Goal: Task Accomplishment & Management: Use online tool/utility

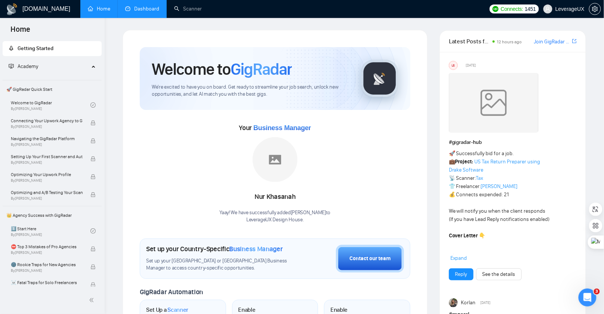
click at [152, 12] on link "Dashboard" at bounding box center [142, 9] width 34 height 6
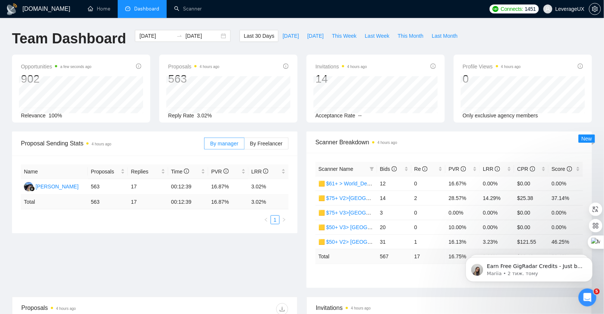
click at [255, 144] on span "By Freelancer" at bounding box center [266, 144] width 33 height 6
click at [245, 145] on input "By Freelancer" at bounding box center [245, 145] width 0 height 0
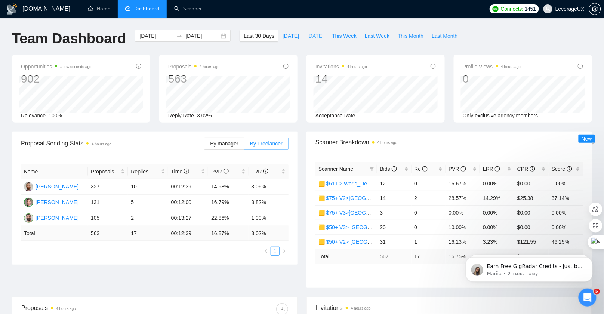
click at [307, 37] on span "Yesterday" at bounding box center [315, 36] width 16 height 8
type input "2025-09-10"
click at [283, 39] on span "Today" at bounding box center [291, 36] width 16 height 8
type input "2025-09-11"
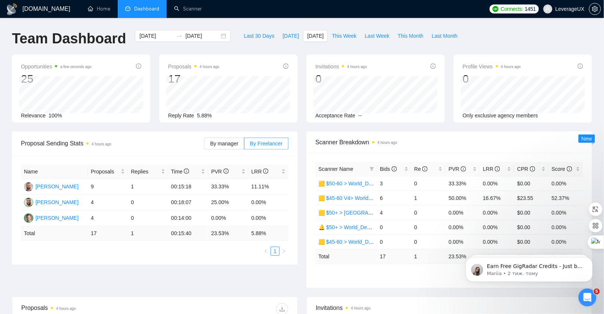
type input "2025-09-11"
click at [332, 36] on span "This Week" at bounding box center [344, 36] width 25 height 8
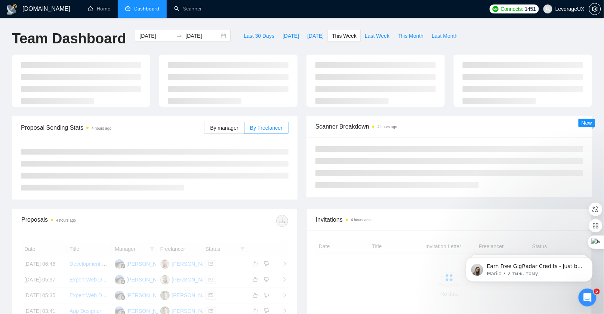
type input "2025-09-08"
type input "2025-09-14"
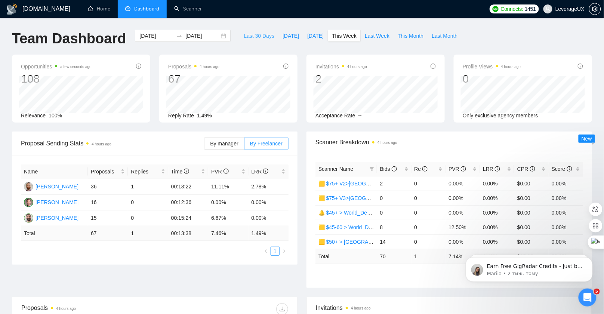
click at [257, 37] on span "Last 30 Days" at bounding box center [259, 36] width 31 height 8
type input "2025-08-12"
type input "2025-09-11"
click at [412, 34] on span "This Month" at bounding box center [411, 36] width 26 height 8
type input "2025-09-01"
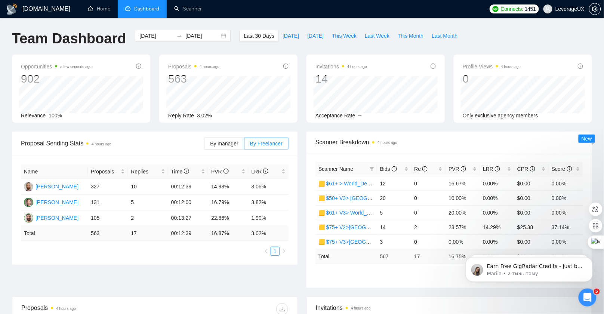
type input "2025-09-30"
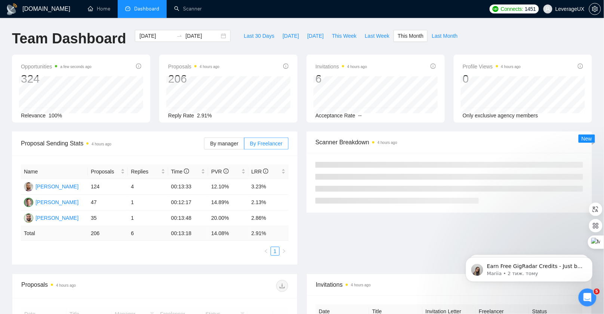
scroll to position [12, 0]
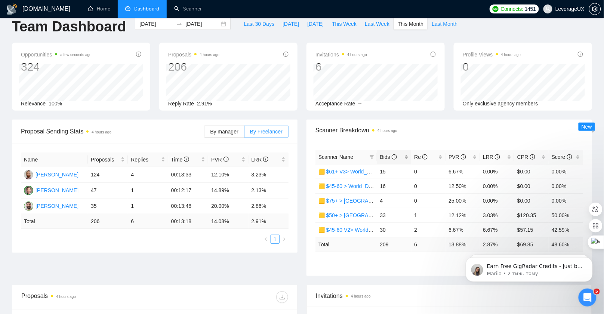
click at [388, 157] on span "Bids" at bounding box center [388, 157] width 17 height 6
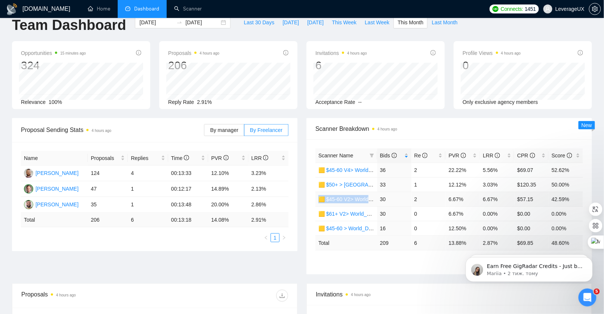
scroll to position [0, 0]
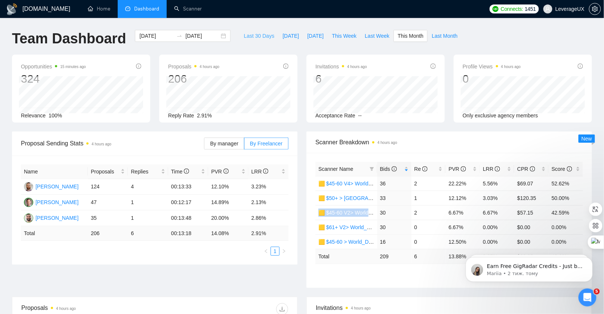
click at [261, 36] on span "Last 30 Days" at bounding box center [259, 36] width 31 height 8
type input "2025-08-12"
type input "2025-09-11"
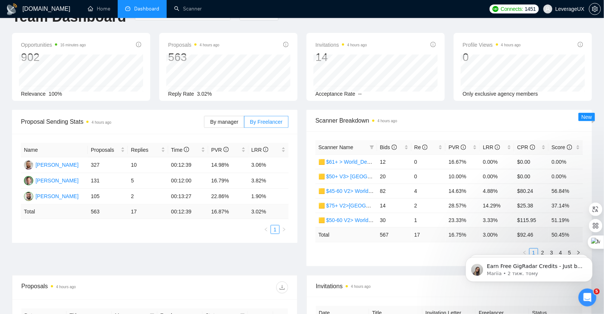
scroll to position [22, 0]
click at [384, 146] on span "Bids" at bounding box center [388, 147] width 17 height 6
click at [384, 145] on span "Bids" at bounding box center [388, 147] width 17 height 6
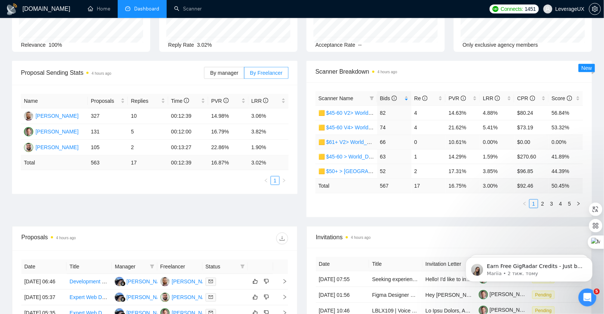
scroll to position [84, 0]
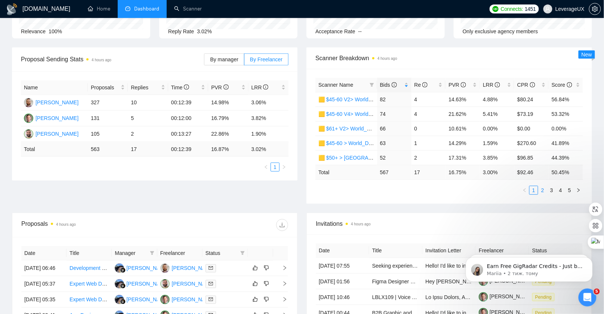
click at [544, 188] on link "2" at bounding box center [543, 190] width 8 height 8
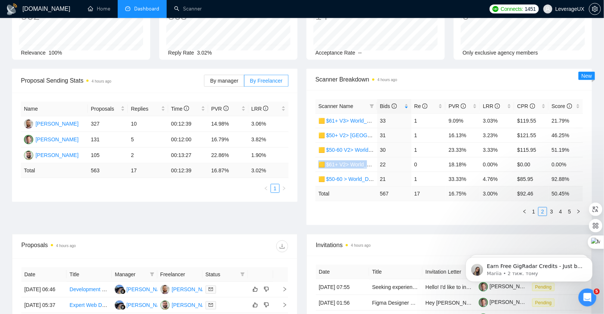
scroll to position [0, 0]
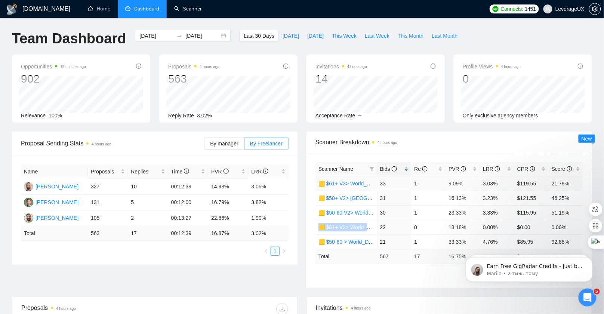
click at [346, 182] on link "🟨 $61+ V3> World_Design+Dev_Antony-Full-Stack_General" at bounding box center [390, 184] width 143 height 6
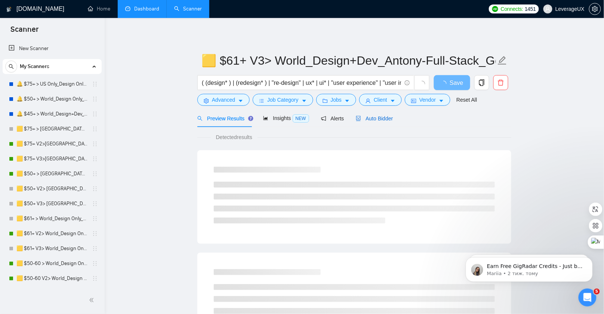
click at [376, 121] on span "Auto Bidder" at bounding box center [374, 119] width 37 height 6
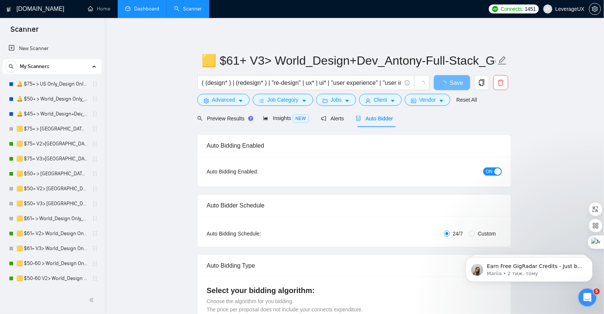
radio input "false"
radio input "true"
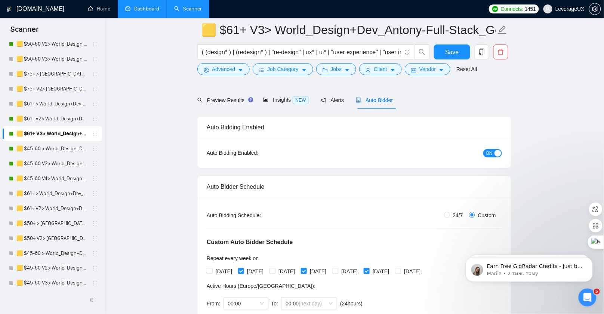
scroll to position [37, 0]
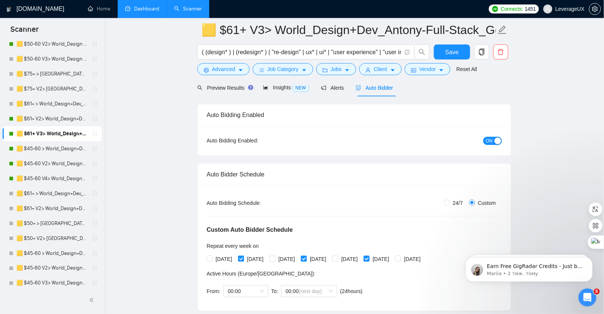
click at [491, 142] on span "ON" at bounding box center [489, 141] width 7 height 8
click at [450, 53] on span "Save" at bounding box center [451, 51] width 13 height 9
click at [71, 121] on link "🟨 $61+ V2> World_Design+Dev_Antony-Full-Stack_General" at bounding box center [51, 118] width 71 height 15
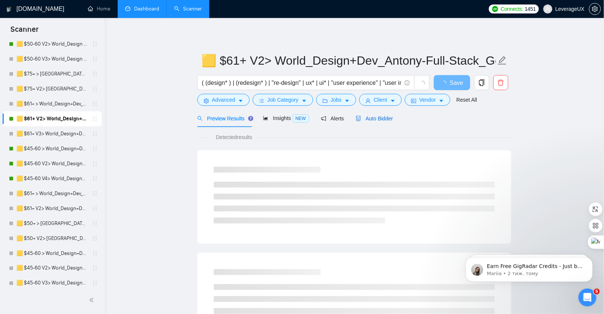
click at [387, 119] on span "Auto Bidder" at bounding box center [374, 119] width 37 height 6
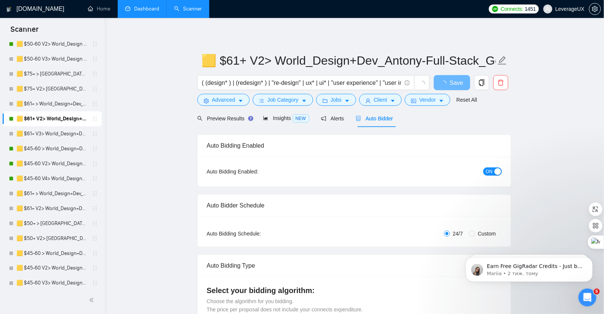
radio input "false"
radio input "true"
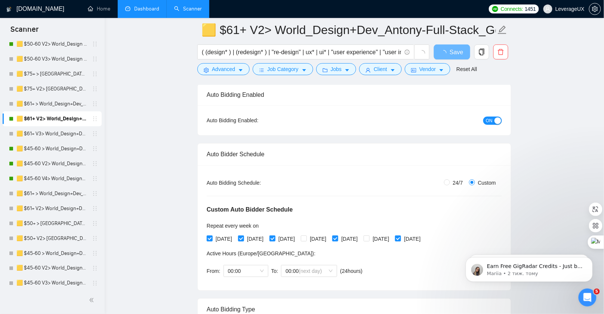
scroll to position [98, 0]
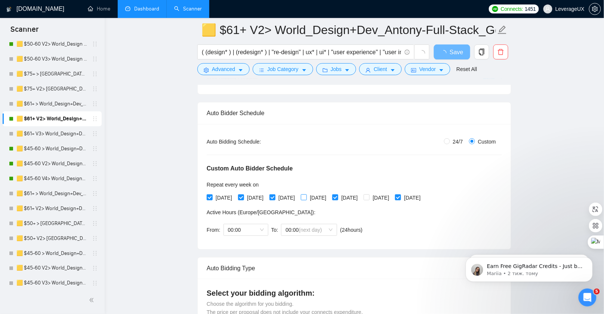
click at [325, 196] on span "[DATE]" at bounding box center [318, 198] width 22 height 8
click at [306, 196] on input "[DATE]" at bounding box center [303, 196] width 5 height 5
checkbox input "true"
click at [369, 197] on input "[DATE]" at bounding box center [366, 196] width 5 height 5
checkbox input "true"
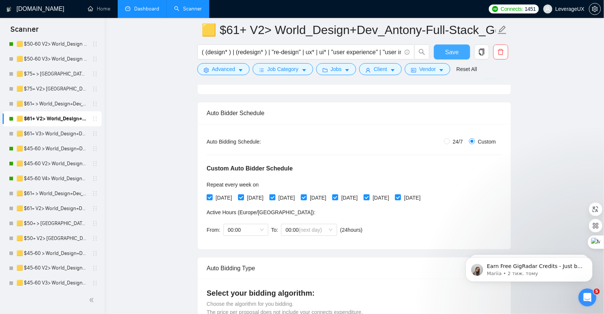
click at [448, 53] on span "Save" at bounding box center [451, 51] width 13 height 9
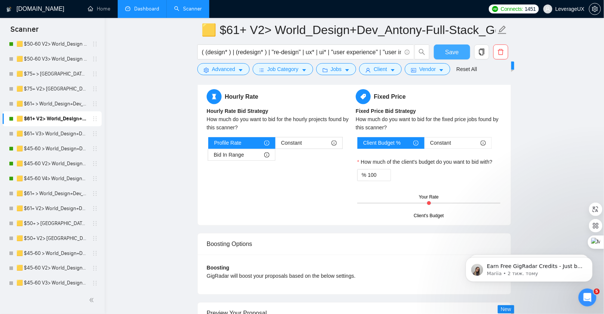
scroll to position [1464, 0]
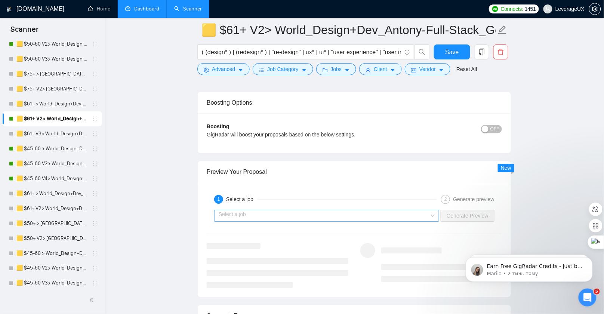
click at [265, 212] on input "search" at bounding box center [324, 215] width 211 height 11
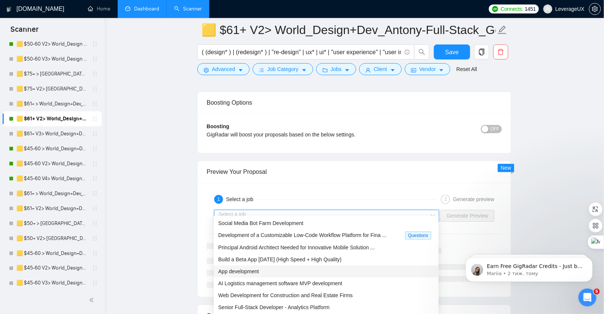
click at [262, 272] on div "App development" at bounding box center [326, 271] width 216 height 8
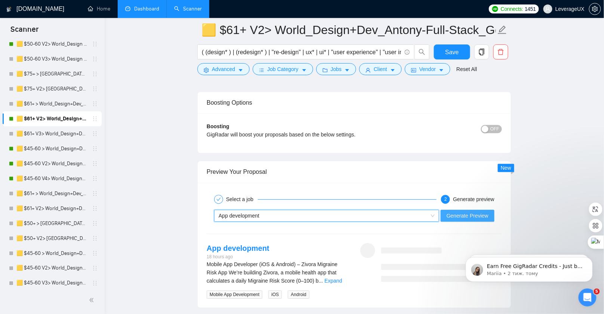
click at [459, 210] on button "Generate Preview" at bounding box center [468, 216] width 54 height 12
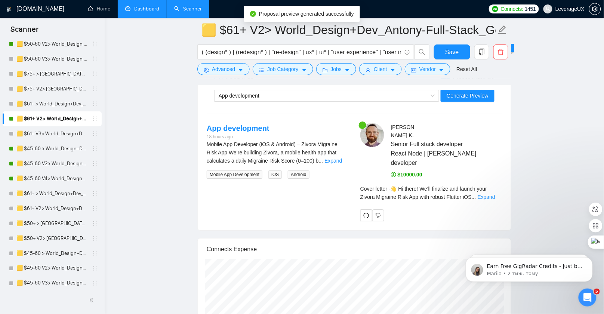
scroll to position [1611, 0]
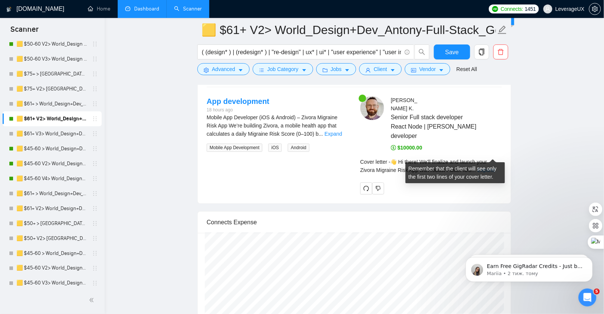
click at [496, 167] on link "Expand" at bounding box center [487, 170] width 18 height 6
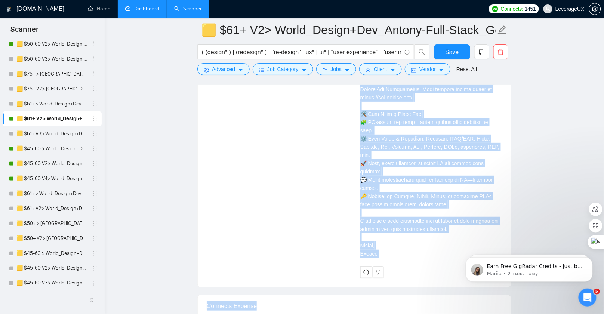
scroll to position [1826, 0]
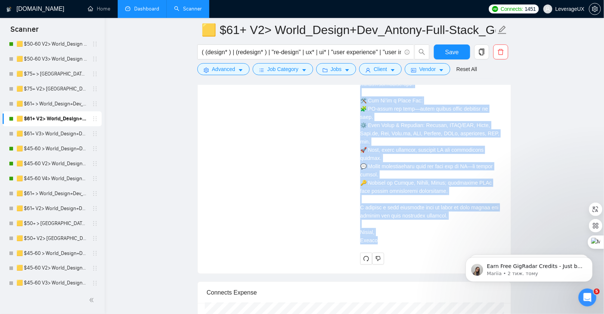
drag, startPoint x: 360, startPoint y: 111, endPoint x: 408, endPoint y: 223, distance: 121.1
click at [408, 223] on div "Antony K . Senior Full stack developer React Node | MERN stack developer $10000…" at bounding box center [432, 73] width 154 height 384
copy div "👋 Hi there! We'll finalize and launch your Zivora Migraine Risk App with robust…"
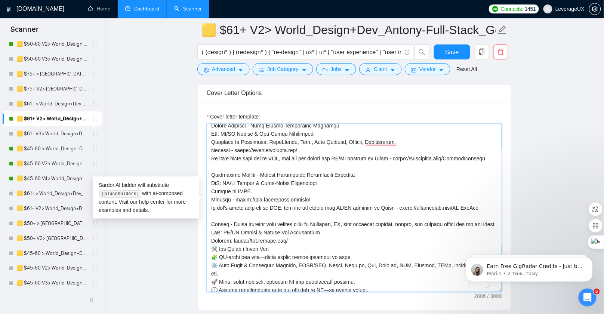
scroll to position [334, 0]
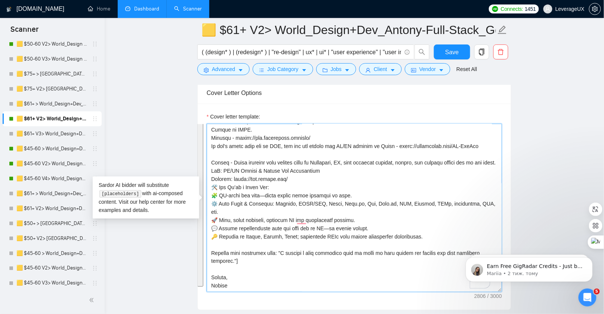
drag, startPoint x: 230, startPoint y: 182, endPoint x: 356, endPoint y: 291, distance: 167.0
click at [356, 291] on div "Cover letter template:" at bounding box center [354, 207] width 313 height 206
click at [264, 153] on textarea "Cover letter template:" at bounding box center [354, 208] width 295 height 168
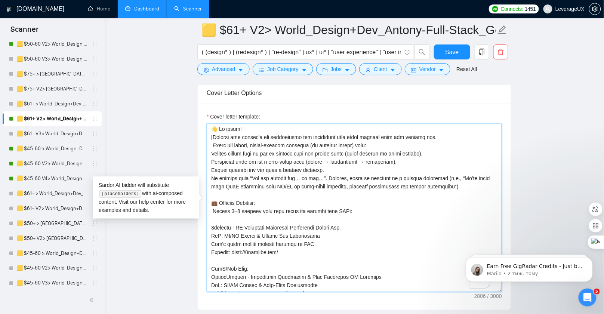
scroll to position [0, 0]
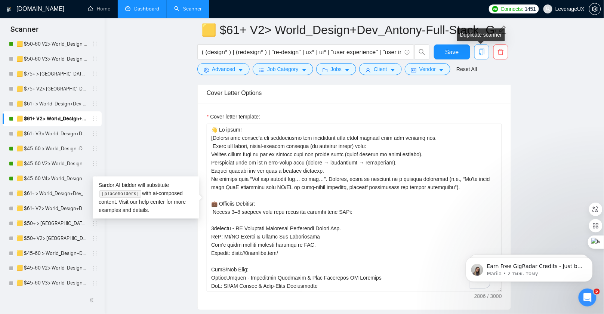
click at [484, 52] on icon "copy" at bounding box center [481, 52] width 5 height 7
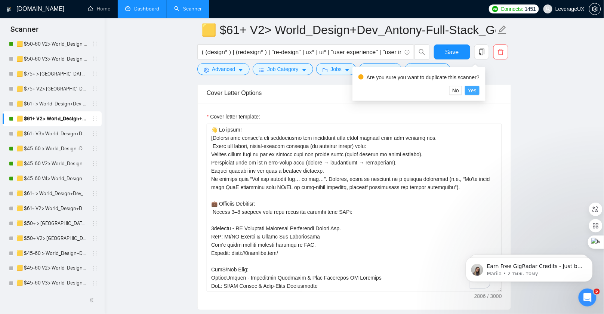
click at [477, 89] on span "Yes" at bounding box center [472, 90] width 9 height 8
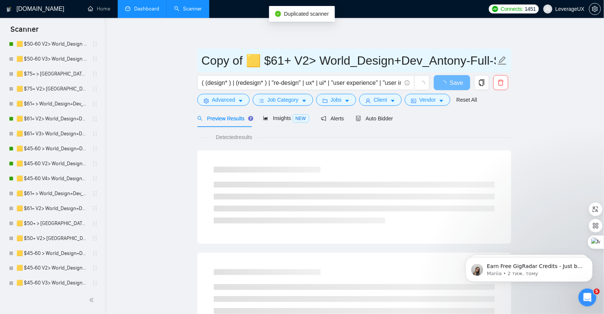
click at [308, 61] on input "Copy of 🟨 $61+ V2> World_Design+Dev_Antony-Full-Stack_General" at bounding box center [349, 60] width 295 height 19
click at [240, 64] on input "Copy of 🟨 $61+ V4> World_Design+Dev_Antony-Full-Stack_General" at bounding box center [349, 60] width 295 height 19
drag, startPoint x: 242, startPoint y: 62, endPoint x: 197, endPoint y: 58, distance: 45.4
click at [197, 58] on span "Copy of 🟨 $61+ V4> World_Design+Dev_Antony-Full-Stack_General" at bounding box center [354, 61] width 314 height 24
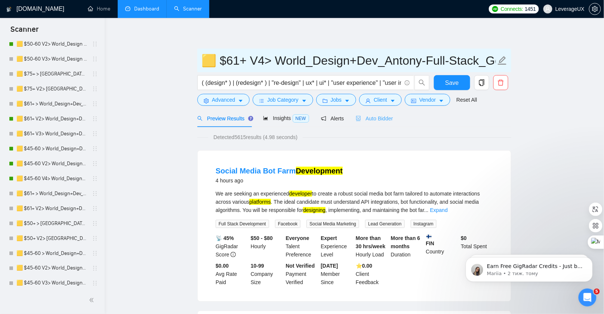
type input "🟨 $61+ V4> World_Design+Dev_Antony-Full-Stack_General"
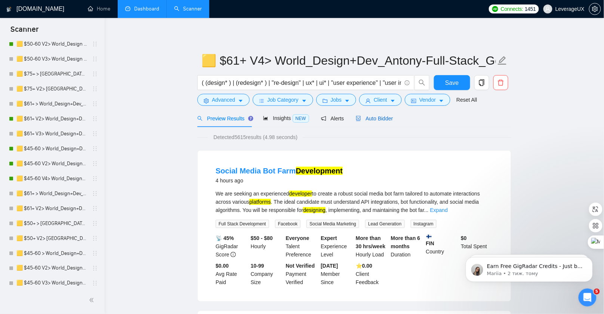
click at [379, 119] on span "Auto Bidder" at bounding box center [374, 119] width 37 height 6
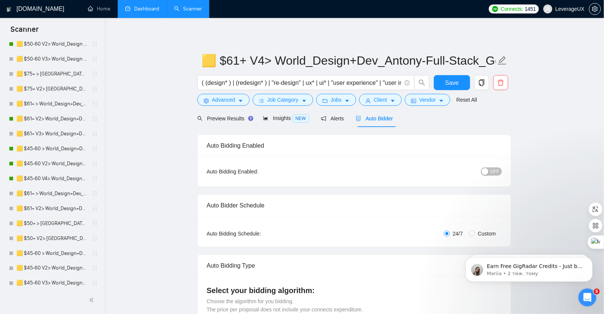
radio input "false"
radio input "true"
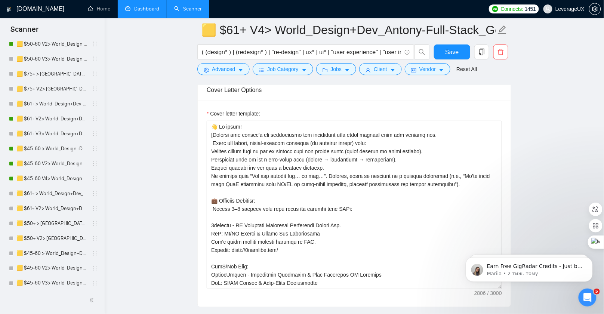
scroll to position [945, 0]
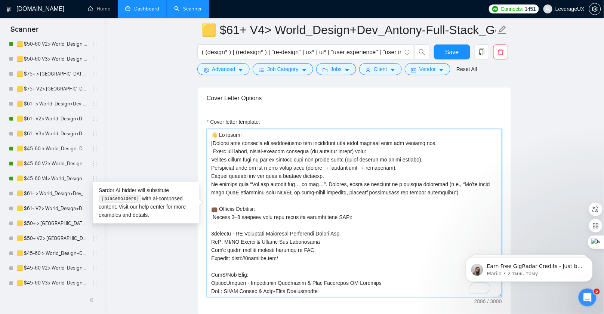
drag, startPoint x: 447, startPoint y: 190, endPoint x: 227, endPoint y: 140, distance: 225.0
click at [208, 133] on textarea "Cover letter template:" at bounding box center [354, 213] width 295 height 168
paste textarea "We’ll finalize and launch your [Project Name] from UX/UI design through full-st…"
type textarea "👋 Hi there! We’ll finalize and launch your [Project Name] from UX/UI design thr…"
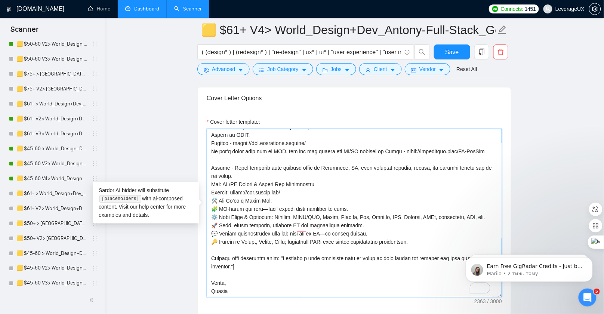
scroll to position [304, 0]
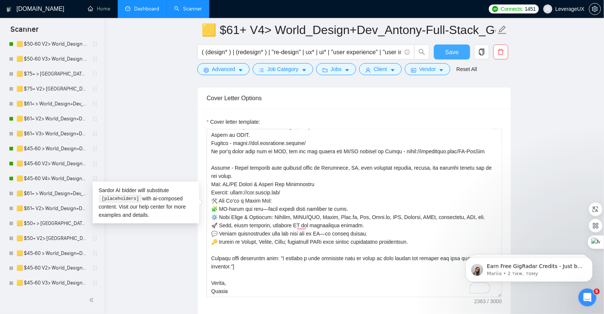
click at [456, 52] on span "Save" at bounding box center [451, 51] width 13 height 9
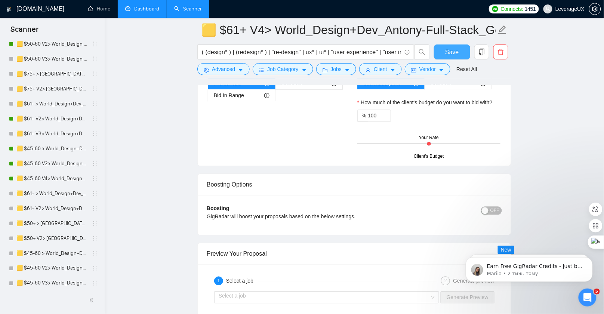
scroll to position [1430, 0]
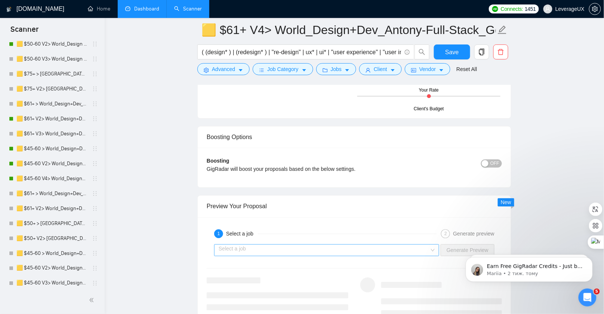
click at [301, 248] on input "search" at bounding box center [324, 250] width 211 height 11
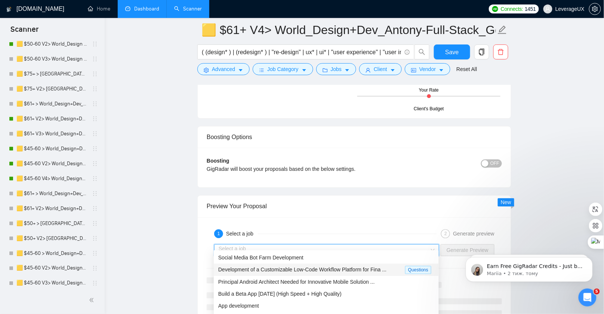
click at [304, 272] on span "Development of a Customizable Low-Code Workflow Platform for Fina ..." at bounding box center [302, 270] width 168 height 6
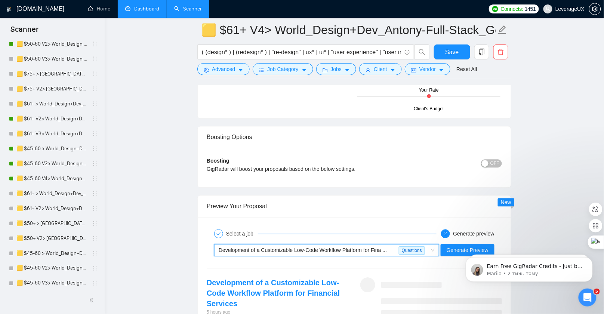
click at [461, 242] on html "Earn Free GigRadar Credits - Just by Sharing Your Story! 💬 Want more credits fo…" at bounding box center [529, 267] width 150 height 52
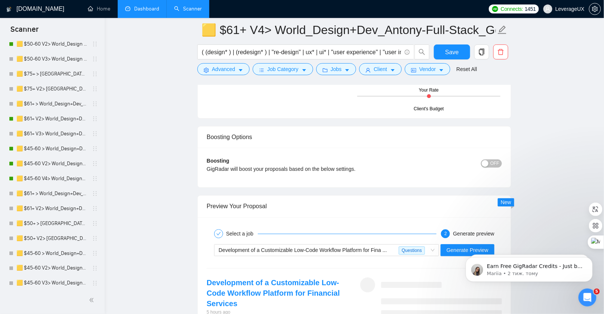
click at [454, 246] on html "Earn Free GigRadar Credits - Just by Sharing Your Story! 💬 Want more credits fo…" at bounding box center [529, 267] width 150 height 52
click at [457, 246] on span "Generate Preview" at bounding box center [468, 250] width 42 height 8
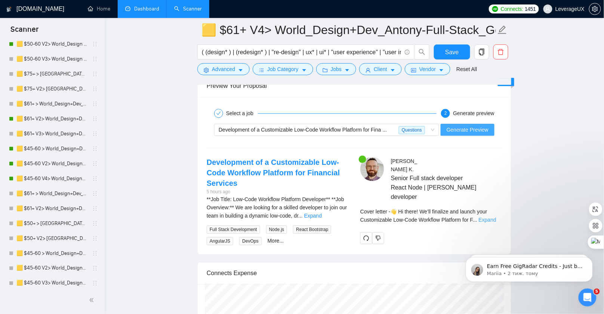
scroll to position [1561, 0]
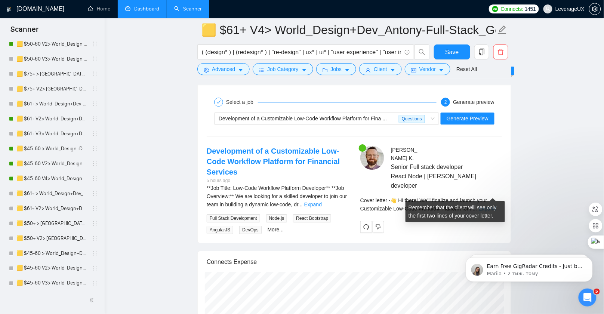
click at [495, 206] on link "Expand" at bounding box center [488, 209] width 18 height 6
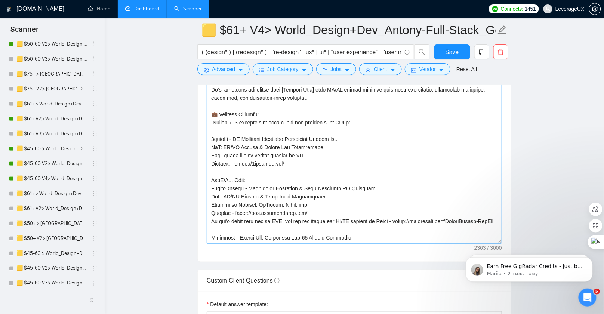
scroll to position [985, 0]
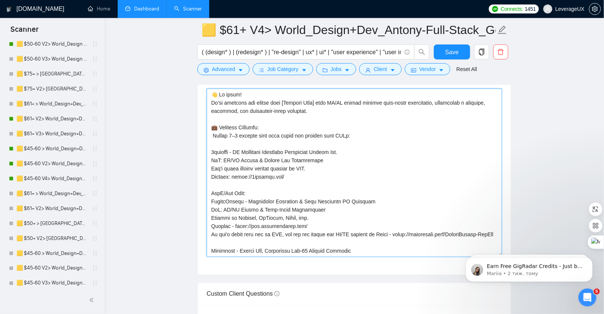
click at [212, 129] on textarea "Cover letter template:" at bounding box center [354, 173] width 295 height 168
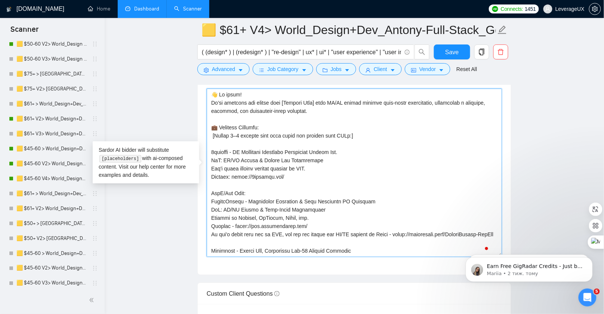
scroll to position [29, 0]
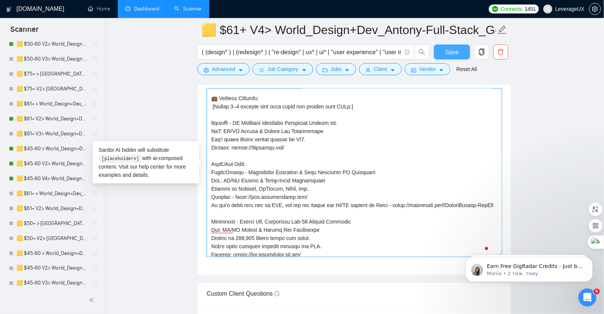
type textarea "👋 Hi there! We’ll finalize and launch your [Project Name] from UX/UI design thr…"
click at [449, 55] on span "Save" at bounding box center [451, 51] width 13 height 9
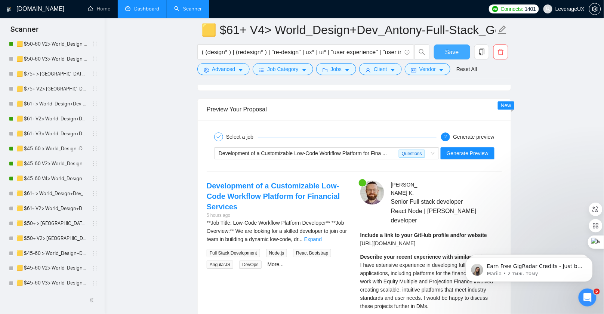
scroll to position [1537, 0]
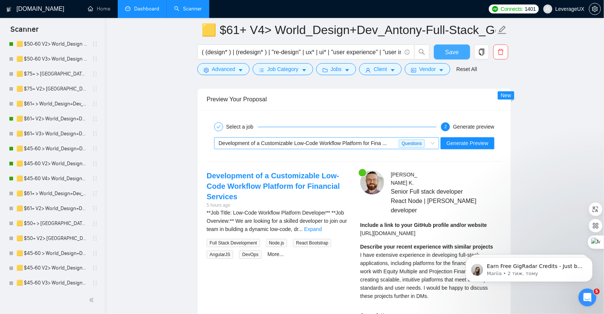
click at [298, 140] on span "Development of a Customizable Low-Code Workflow Platform for Fina ..." at bounding box center [303, 143] width 168 height 6
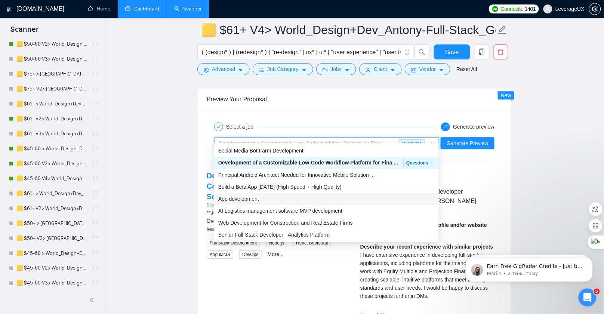
click at [288, 193] on div "App development" at bounding box center [326, 199] width 225 height 12
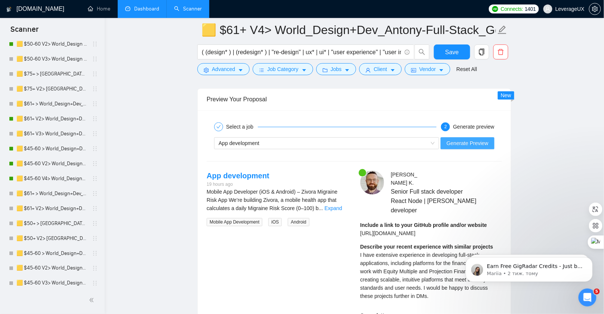
click at [475, 139] on span "Generate Preview" at bounding box center [468, 143] width 42 height 8
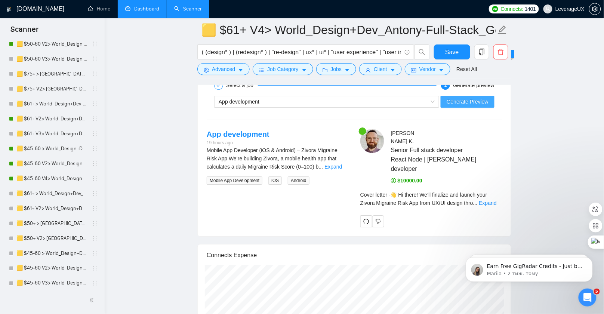
scroll to position [1643, 0]
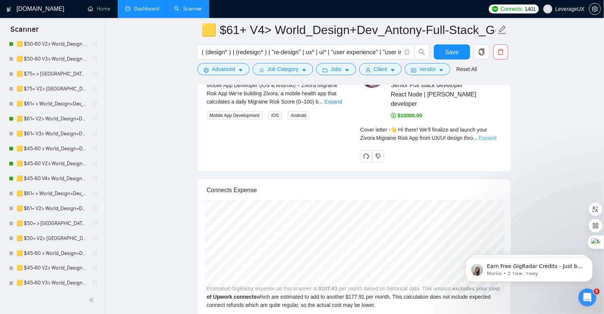
click at [491, 135] on link "Expand" at bounding box center [488, 138] width 18 height 6
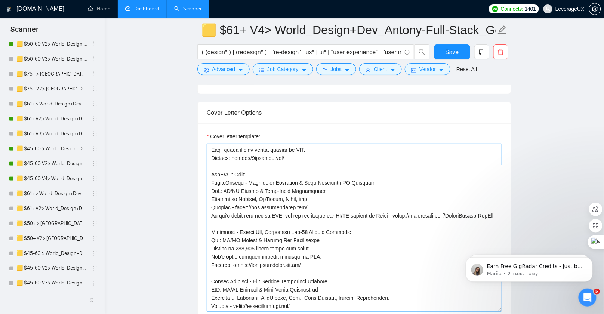
scroll to position [0, 0]
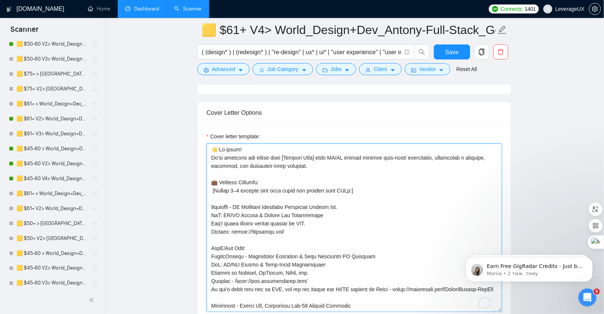
click at [236, 187] on textarea "Cover letter template:" at bounding box center [354, 228] width 295 height 168
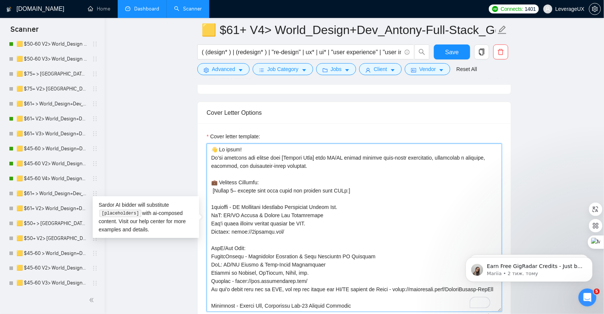
type textarea "👋 Hi there! We’ll finalize and launch your [Project Name] from UX/UI design thr…"
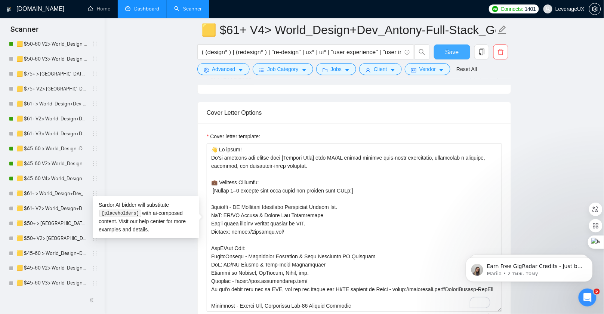
click at [446, 58] on button "Save" at bounding box center [452, 52] width 36 height 15
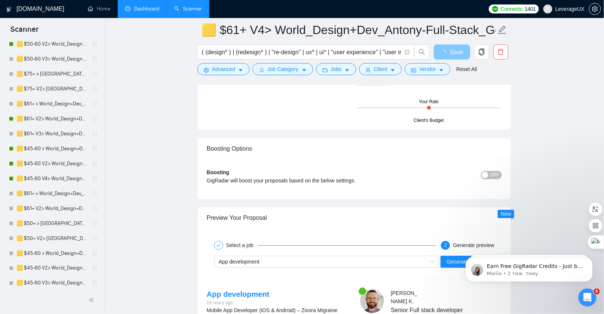
scroll to position [1547, 0]
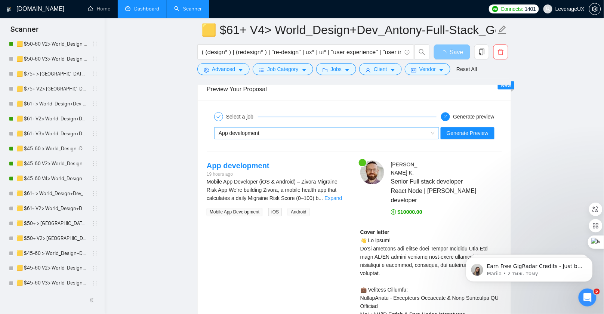
click at [283, 128] on div "App development" at bounding box center [323, 133] width 209 height 11
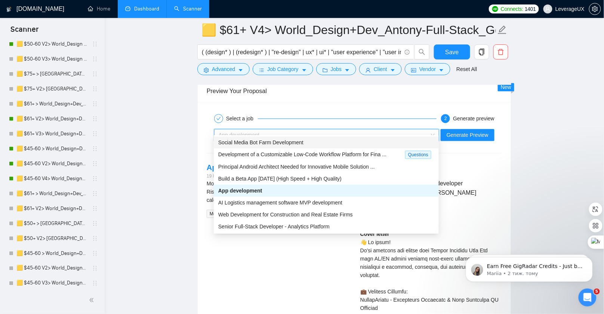
scroll to position [1521, 0]
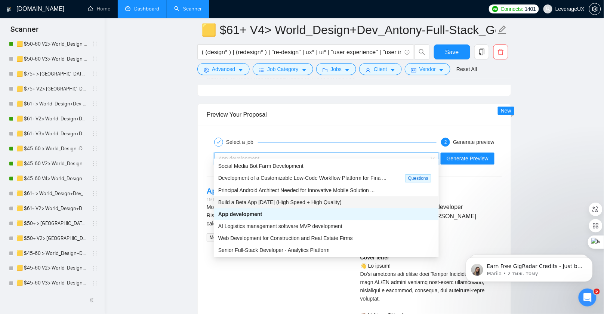
click at [236, 156] on span "App development" at bounding box center [239, 159] width 41 height 6
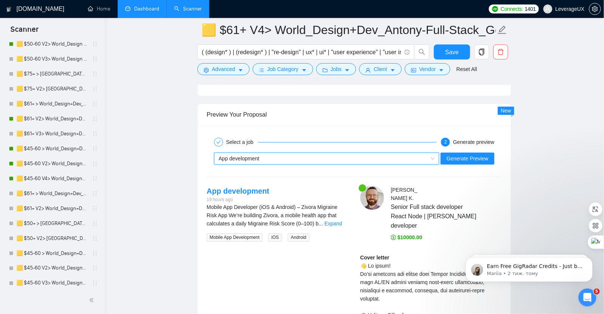
click at [243, 150] on div "~021965775496417542364 App development Generate Preview" at bounding box center [354, 159] width 297 height 18
click at [244, 156] on span "App development" at bounding box center [239, 159] width 41 height 6
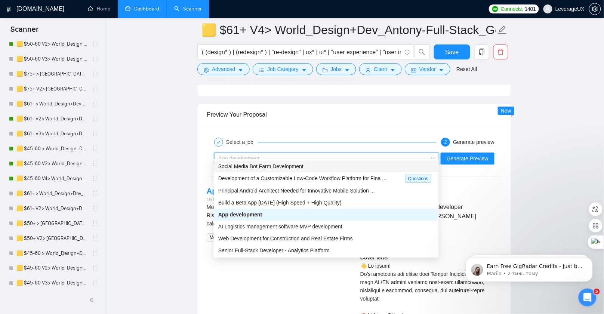
click at [258, 165] on span "Social Media Bot Farm Development" at bounding box center [260, 166] width 85 height 6
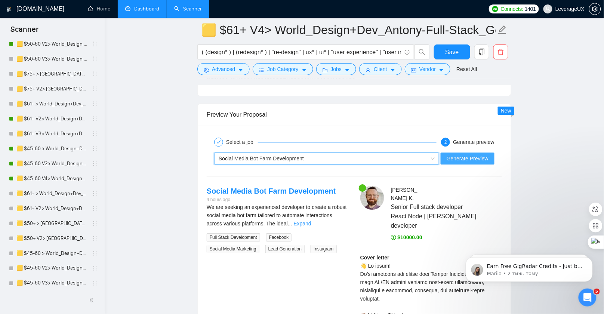
click at [465, 154] on span "Generate Preview" at bounding box center [468, 158] width 42 height 8
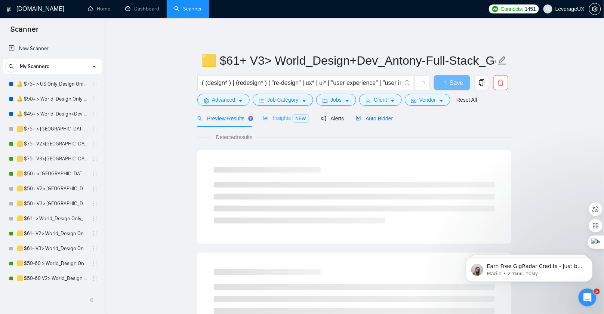
drag, startPoint x: 381, startPoint y: 120, endPoint x: 286, endPoint y: 125, distance: 95.5
click at [381, 120] on span "Auto Bidder" at bounding box center [374, 119] width 37 height 6
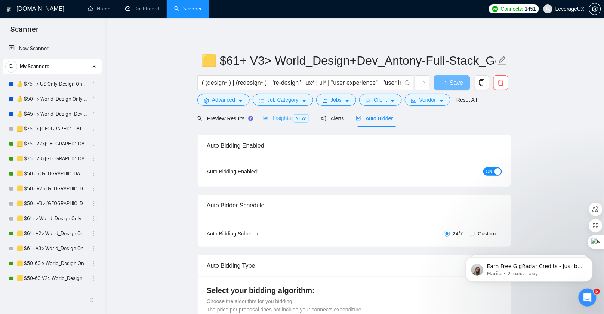
radio input "false"
radio input "true"
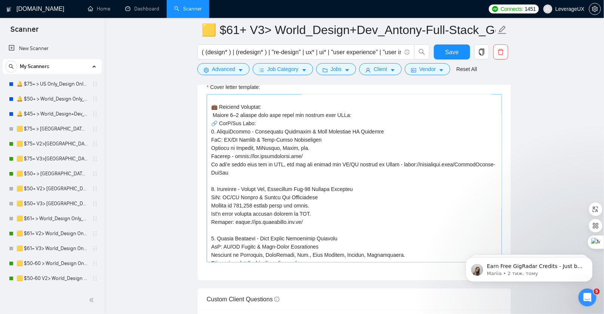
scroll to position [77, 0]
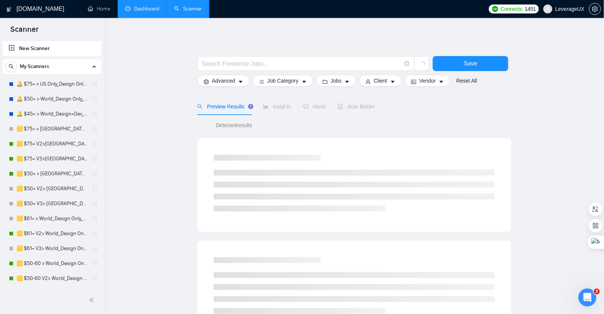
click at [147, 12] on link "Dashboard" at bounding box center [142, 9] width 34 height 6
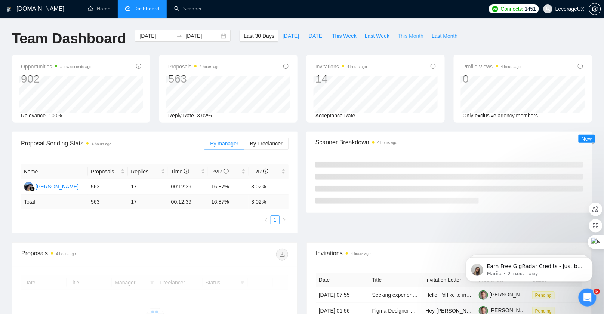
click at [408, 36] on span "This Month" at bounding box center [411, 36] width 26 height 8
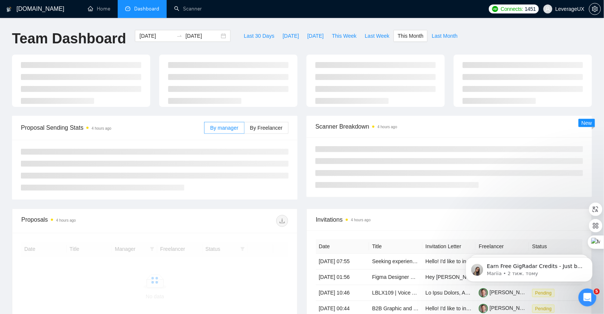
type input "2025-09-01"
type input "2025-09-30"
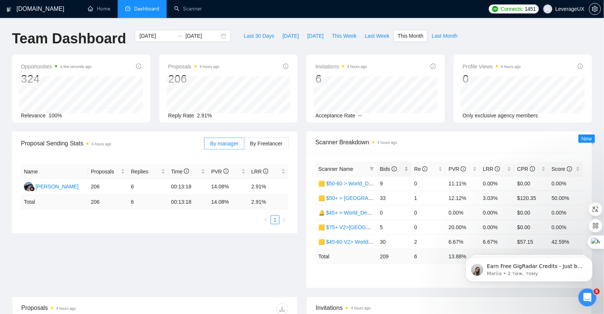
click at [387, 169] on span "Bids" at bounding box center [388, 169] width 17 height 6
click at [386, 169] on span "Bids" at bounding box center [388, 169] width 17 height 6
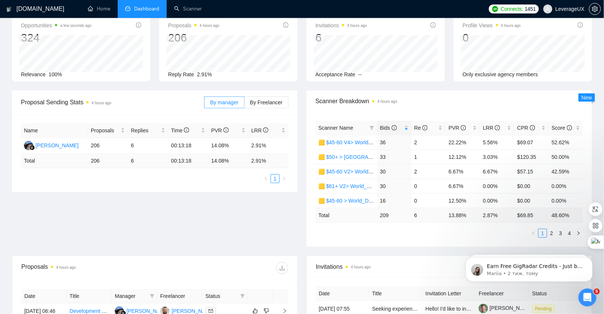
scroll to position [43, 0]
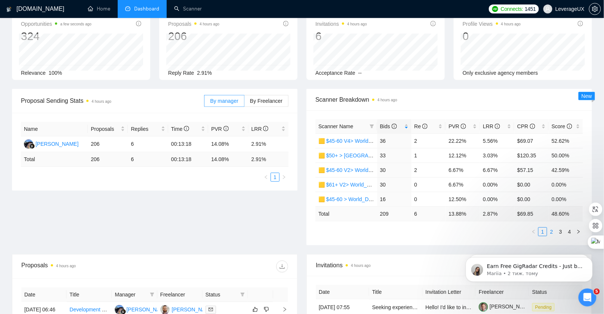
click at [551, 229] on link "2" at bounding box center [552, 232] width 8 height 8
click at [542, 230] on link "1" at bounding box center [543, 232] width 8 height 8
click at [552, 230] on link "2" at bounding box center [552, 232] width 8 height 8
click at [544, 230] on link "1" at bounding box center [543, 232] width 8 height 8
click at [554, 231] on link "2" at bounding box center [552, 232] width 8 height 8
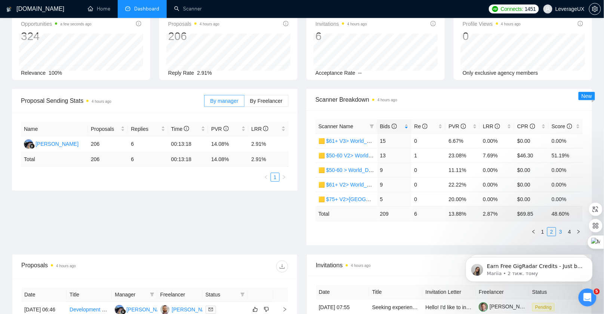
click at [561, 230] on link "3" at bounding box center [561, 232] width 8 height 8
click at [552, 230] on link "2" at bounding box center [552, 232] width 8 height 8
click at [545, 231] on link "1" at bounding box center [543, 232] width 8 height 8
click at [553, 231] on link "2" at bounding box center [552, 232] width 8 height 8
click at [563, 231] on link "3" at bounding box center [561, 232] width 8 height 8
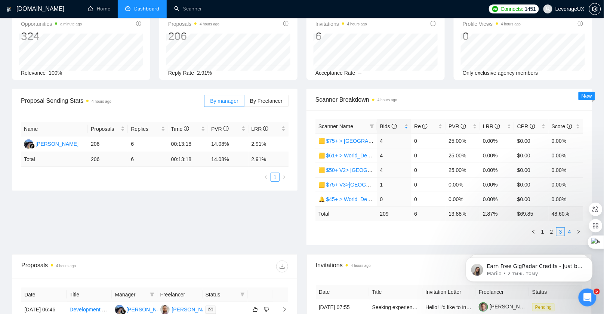
click at [573, 231] on link "4" at bounding box center [570, 232] width 8 height 8
click at [543, 231] on link "1" at bounding box center [543, 232] width 8 height 8
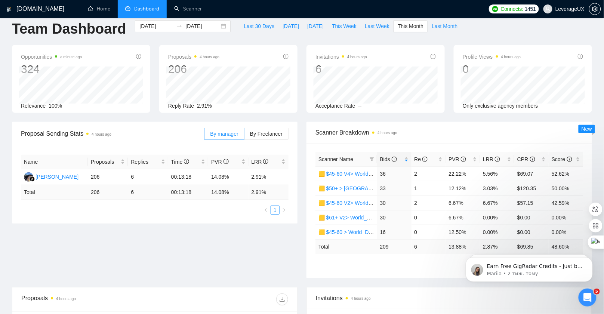
scroll to position [15, 0]
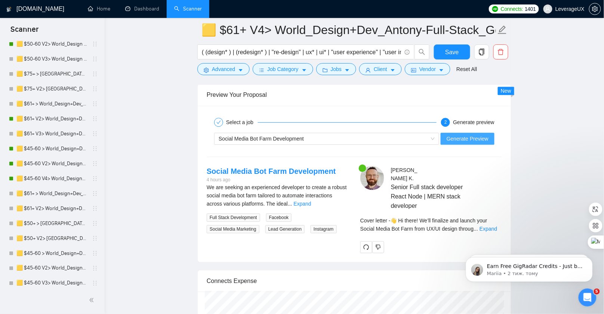
scroll to position [1550, 0]
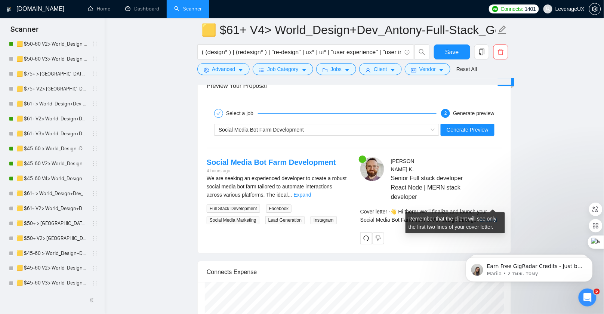
click at [489, 217] on link "Expand" at bounding box center [489, 220] width 18 height 6
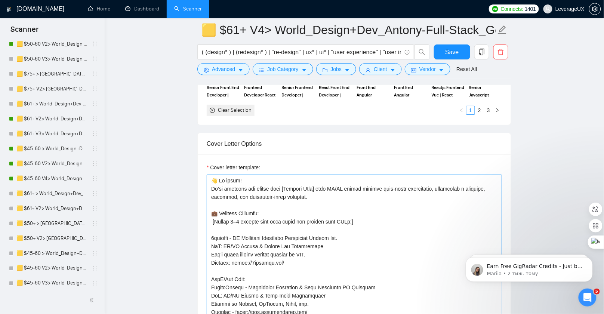
scroll to position [898, 0]
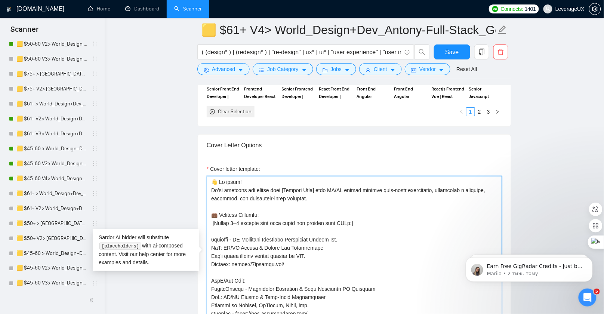
drag, startPoint x: 338, startPoint y: 197, endPoint x: 208, endPoint y: 188, distance: 130.1
click at [208, 188] on textarea "Cover letter template:" at bounding box center [354, 260] width 295 height 168
paste textarea "👋 Hi there! Clients often say my full-stack expertise is PhD-level, allowing me…"
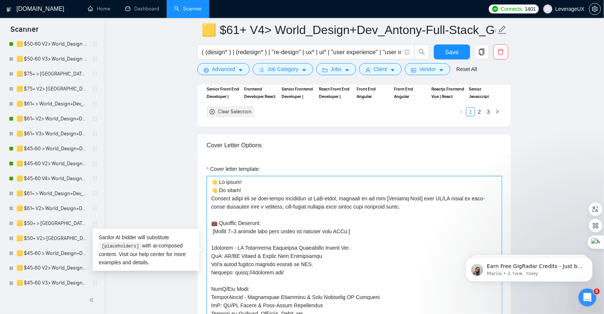
drag, startPoint x: 248, startPoint y: 186, endPoint x: 187, endPoint y: 185, distance: 61.7
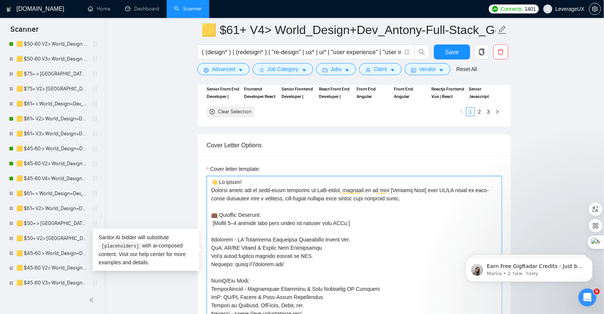
scroll to position [1, 0]
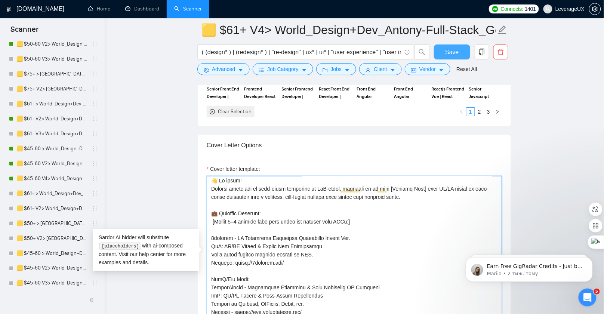
type textarea "👋 Hi there! Clients often say my full-stack expertise is PhD-level, allowing me…"
click at [443, 57] on button "Save" at bounding box center [452, 52] width 36 height 15
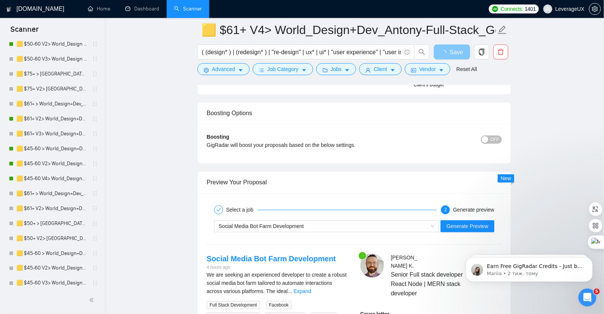
scroll to position [1576, 0]
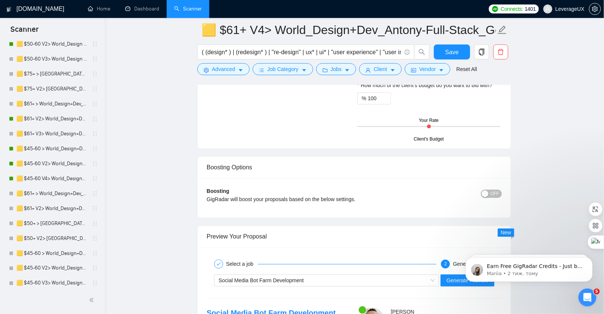
scroll to position [1546, 0]
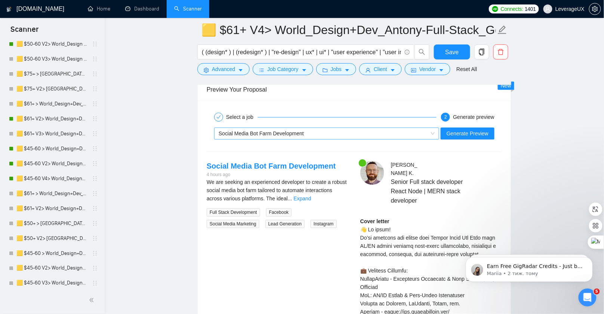
click at [300, 129] on div "Social Media Bot Farm Development" at bounding box center [323, 133] width 209 height 11
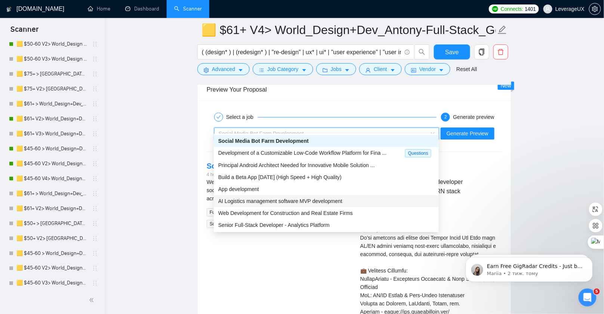
click at [276, 200] on span "AI Logistics management software MVP development" at bounding box center [280, 201] width 124 height 6
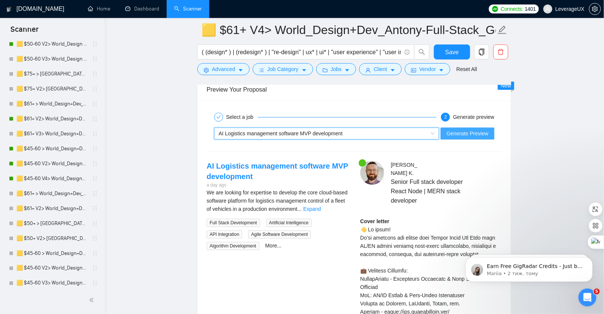
click at [457, 129] on span "Generate Preview" at bounding box center [468, 133] width 42 height 8
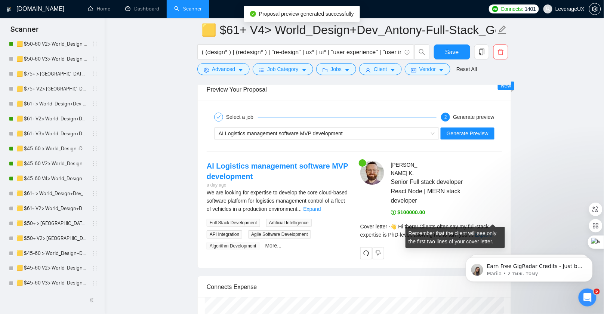
click at [492, 232] on link "Expand" at bounding box center [484, 235] width 18 height 6
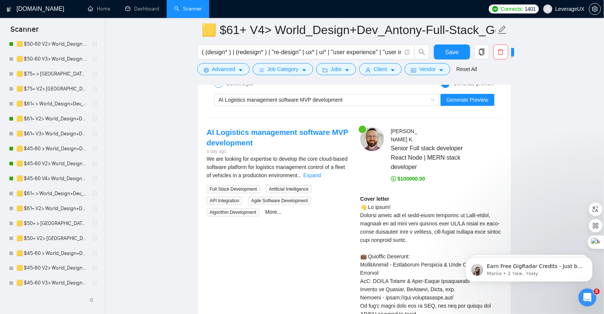
scroll to position [1583, 0]
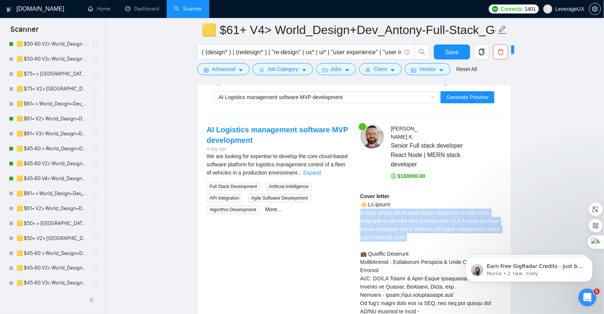
drag, startPoint x: 438, startPoint y: 224, endPoint x: 358, endPoint y: 194, distance: 85.9
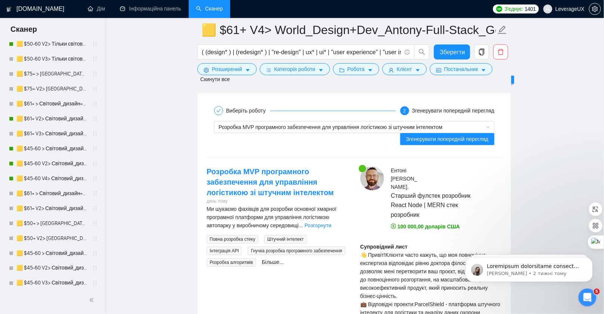
scroll to position [1605, 0]
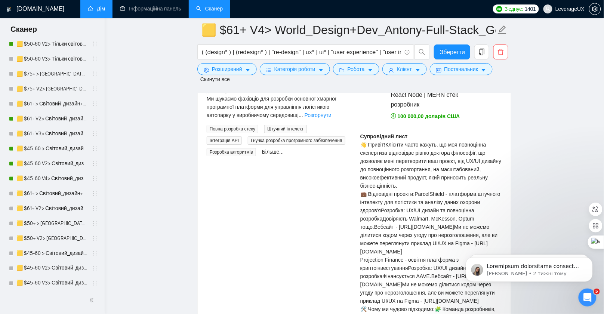
scroll to position [1690, 0]
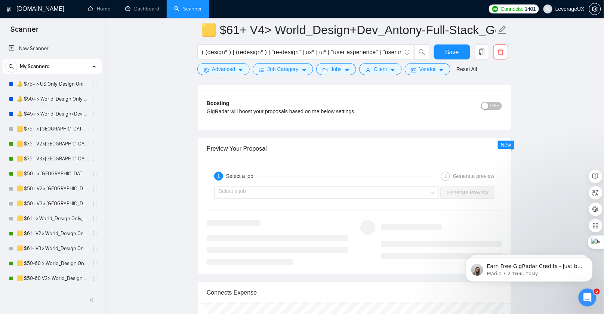
scroll to position [1497, 0]
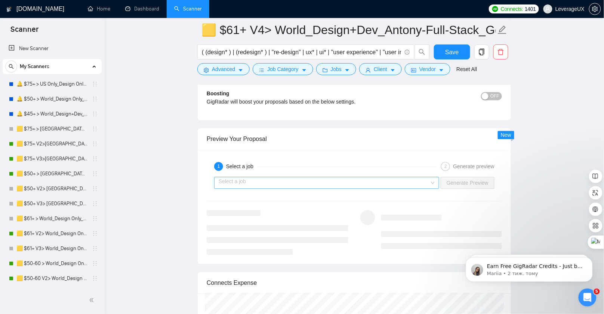
click at [345, 180] on input "search" at bounding box center [324, 182] width 211 height 11
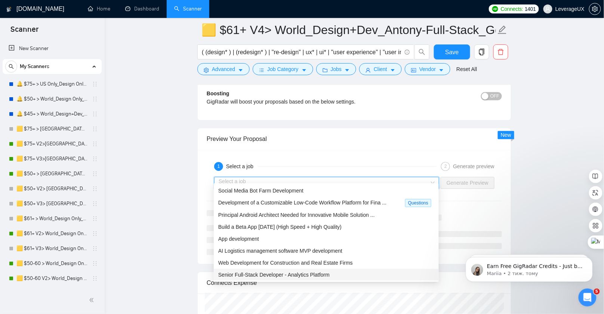
click at [301, 275] on span "Senior Full-Stack Developer - Analytics Platform" at bounding box center [273, 275] width 111 height 6
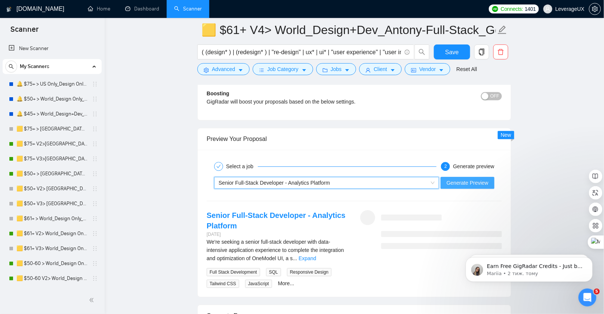
click at [462, 179] on span "Generate Preview" at bounding box center [468, 183] width 42 height 8
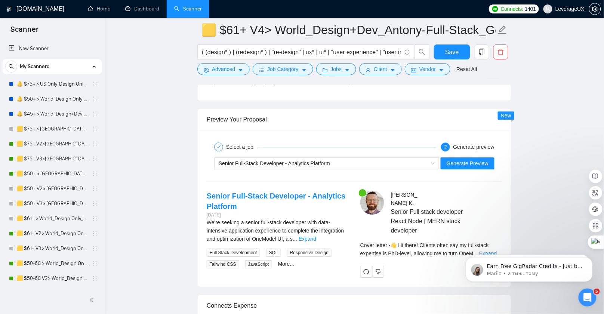
scroll to position [1527, 0]
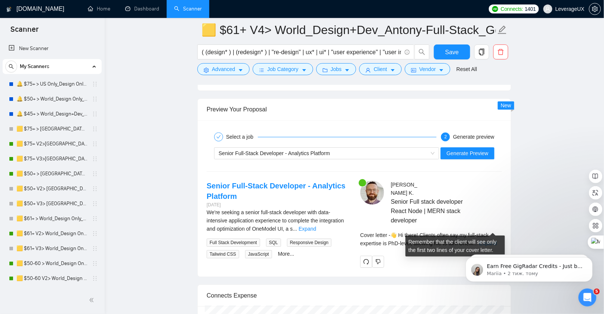
click at [494, 240] on link "Expand" at bounding box center [488, 243] width 18 height 6
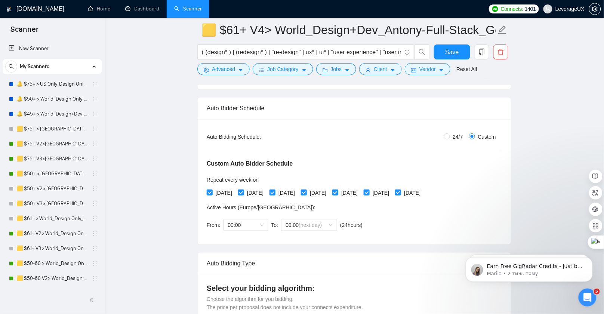
scroll to position [93, 0]
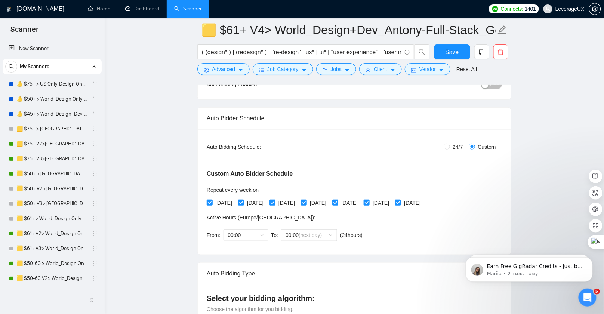
click at [491, 89] on div "OFF" at bounding box center [453, 85] width 98 height 12
click at [493, 87] on span "OFF" at bounding box center [495, 85] width 9 height 8
click at [369, 201] on input "[DATE]" at bounding box center [366, 202] width 5 height 5
checkbox input "false"
click at [243, 203] on input "[DATE]" at bounding box center [240, 202] width 5 height 5
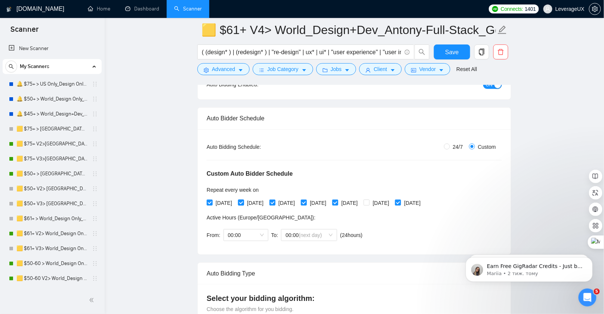
checkbox input "false"
click at [208, 202] on input "[DATE]" at bounding box center [209, 202] width 5 height 5
checkbox input "false"
click at [448, 52] on span "Save" at bounding box center [451, 51] width 13 height 9
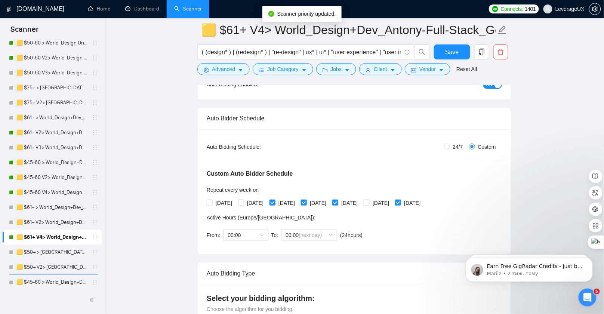
scroll to position [213, 0]
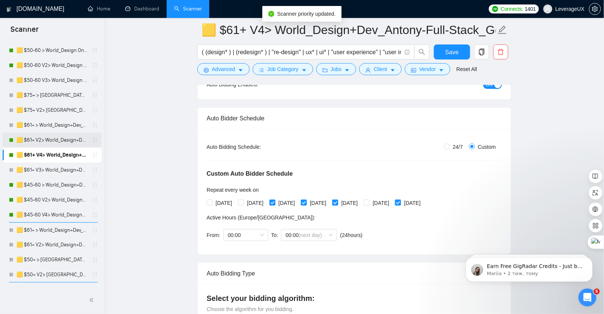
click at [65, 142] on link "🟨 $61+ V2> World_Design+Dev_Antony-Full-Stack_General" at bounding box center [51, 140] width 71 height 15
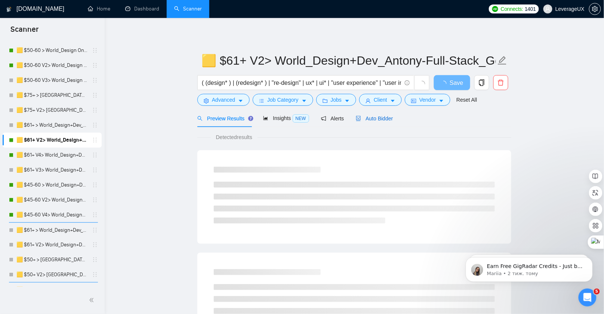
click at [374, 117] on span "Auto Bidder" at bounding box center [374, 119] width 37 height 6
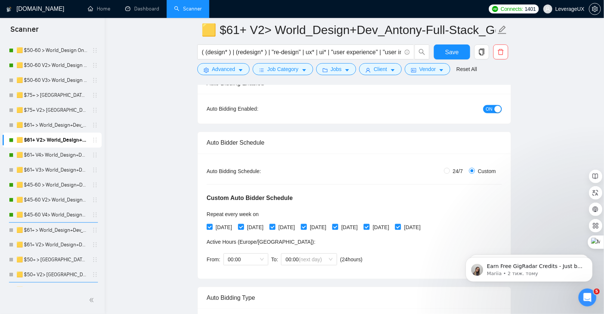
scroll to position [71, 0]
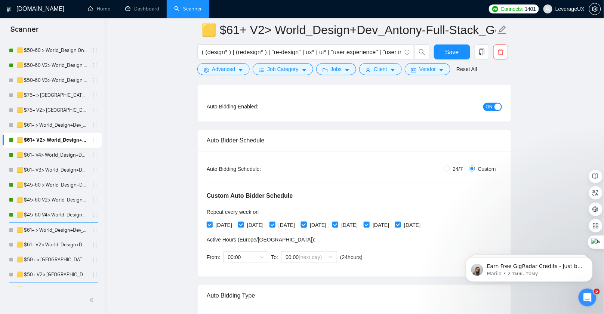
click at [306, 223] on input "[DATE]" at bounding box center [303, 224] width 5 height 5
checkbox input "false"
click at [338, 223] on input "[DATE]" at bounding box center [334, 224] width 5 height 5
checkbox input "false"
click at [401, 224] on input "[DATE]" at bounding box center [397, 224] width 5 height 5
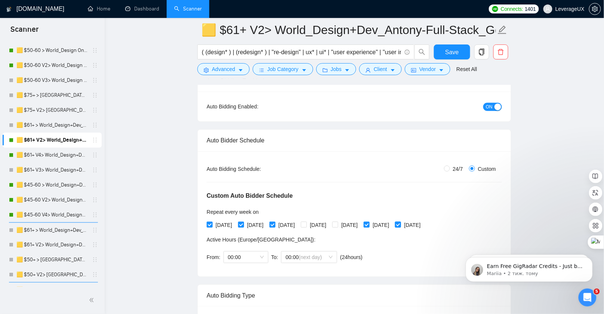
checkbox input "false"
click at [454, 49] on span "Save" at bounding box center [451, 51] width 13 height 9
click at [59, 156] on link "🟨 $61+ V4> World_Design+Dev_Antony-Full-Stack_General" at bounding box center [51, 155] width 71 height 15
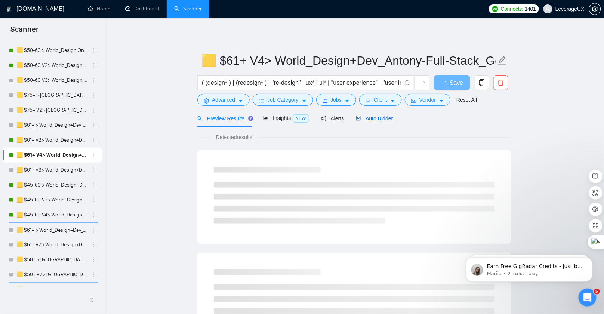
click at [373, 119] on span "Auto Bidder" at bounding box center [374, 119] width 37 height 6
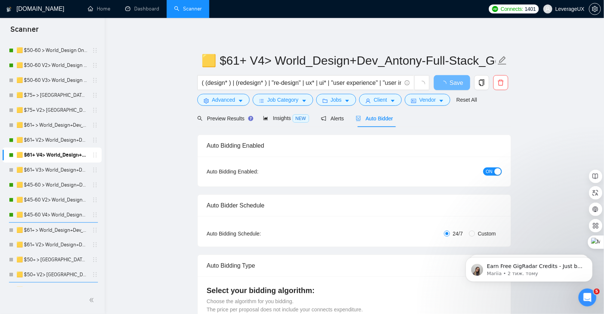
radio input "false"
radio input "true"
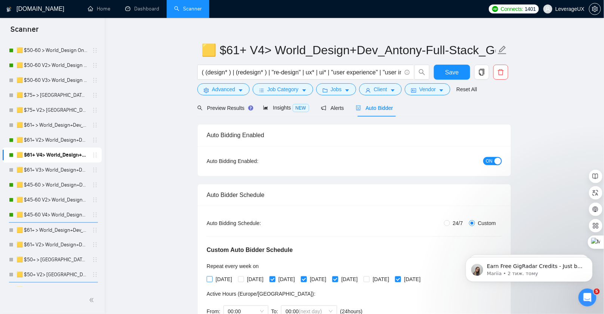
scroll to position [12, 0]
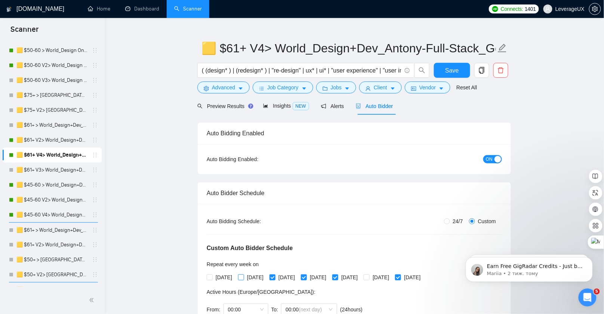
drag, startPoint x: 245, startPoint y: 276, endPoint x: 265, endPoint y: 280, distance: 20.3
click at [243, 276] on input "[DATE]" at bounding box center [240, 276] width 5 height 5
checkbox input "true"
click at [275, 275] on input "[DATE]" at bounding box center [272, 276] width 5 height 5
checkbox input "false"
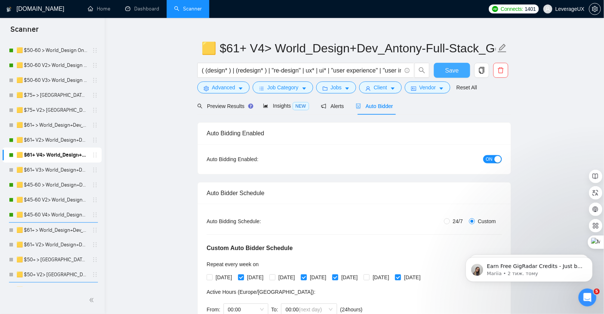
click at [461, 76] on button "Save" at bounding box center [452, 70] width 36 height 15
click at [58, 141] on link "🟨 $61+ V2> World_Design+Dev_Antony-Full-Stack_General" at bounding box center [51, 140] width 71 height 15
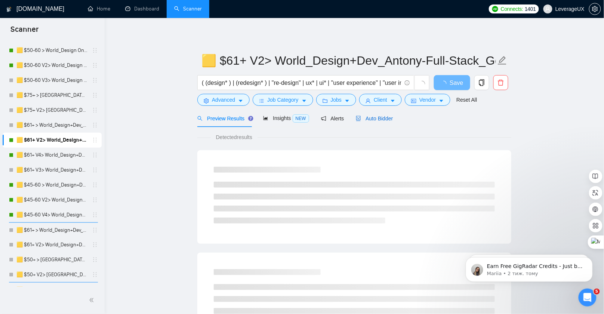
click at [387, 121] on div "Auto Bidder" at bounding box center [374, 118] width 37 height 8
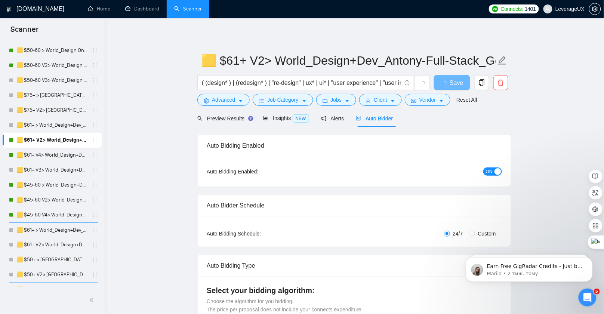
radio input "false"
radio input "true"
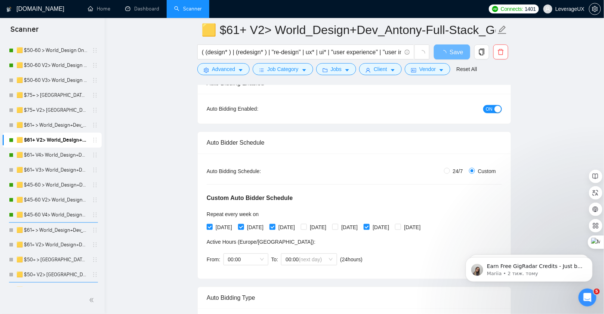
scroll to position [70, 0]
click at [243, 225] on input "[DATE]" at bounding box center [240, 225] width 5 height 5
checkbox input "false"
click at [461, 53] on button "Save" at bounding box center [452, 52] width 36 height 15
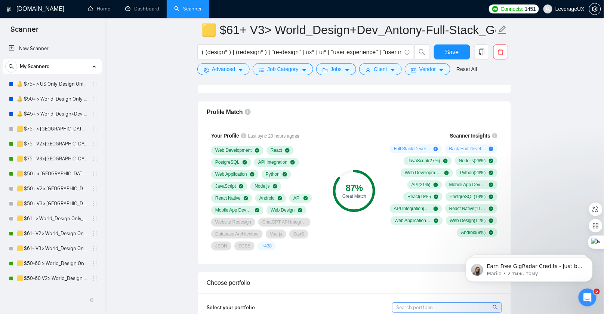
scroll to position [385, 0]
